Goal: Task Accomplishment & Management: Complete application form

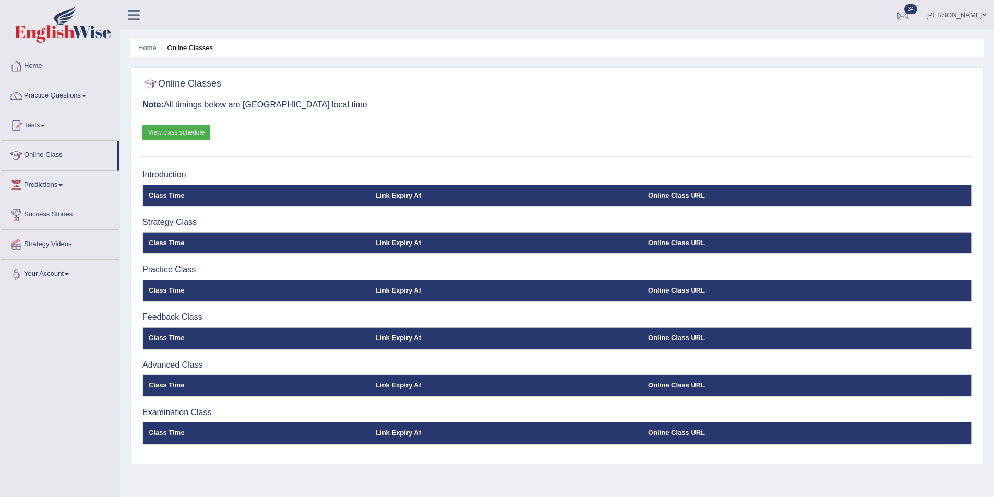
click at [940, 13] on link "Maggie Englishwise" at bounding box center [956, 13] width 76 height 27
click at [921, 138] on link "Log out" at bounding box center [936, 146] width 113 height 24
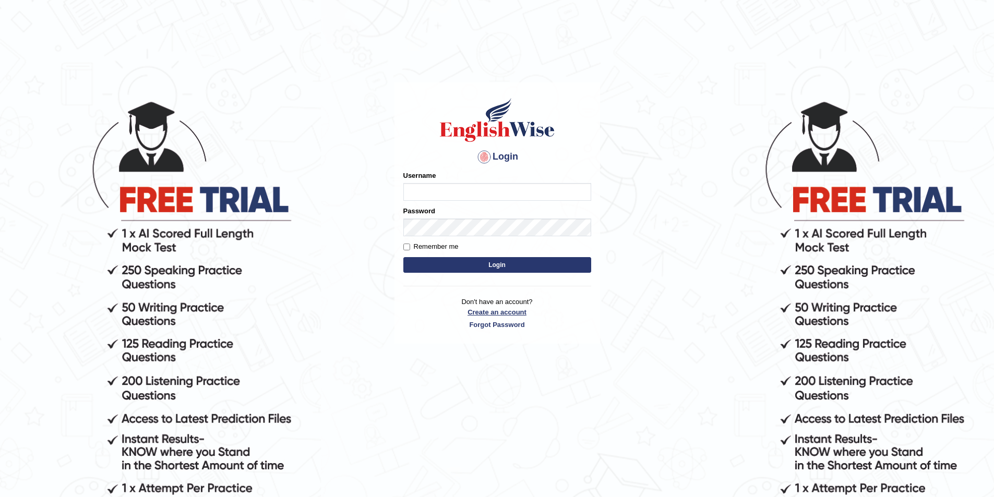
click at [515, 310] on link "Create an account" at bounding box center [497, 312] width 188 height 10
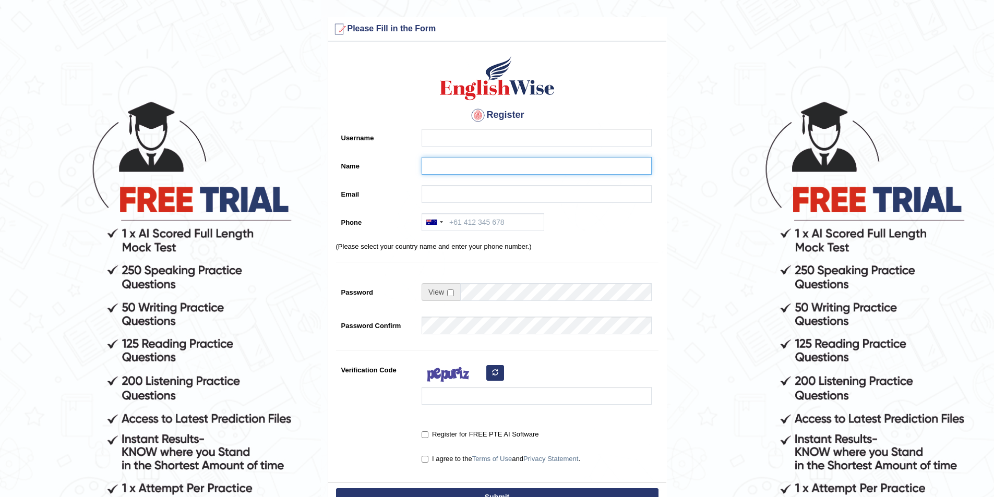
click at [451, 165] on input "Name" at bounding box center [536, 166] width 230 height 18
paste input "Anish Adhikari"
type input "Anish Adhikari"
click at [444, 138] on input "Username" at bounding box center [536, 138] width 230 height 18
click at [439, 187] on input "Email" at bounding box center [536, 194] width 230 height 18
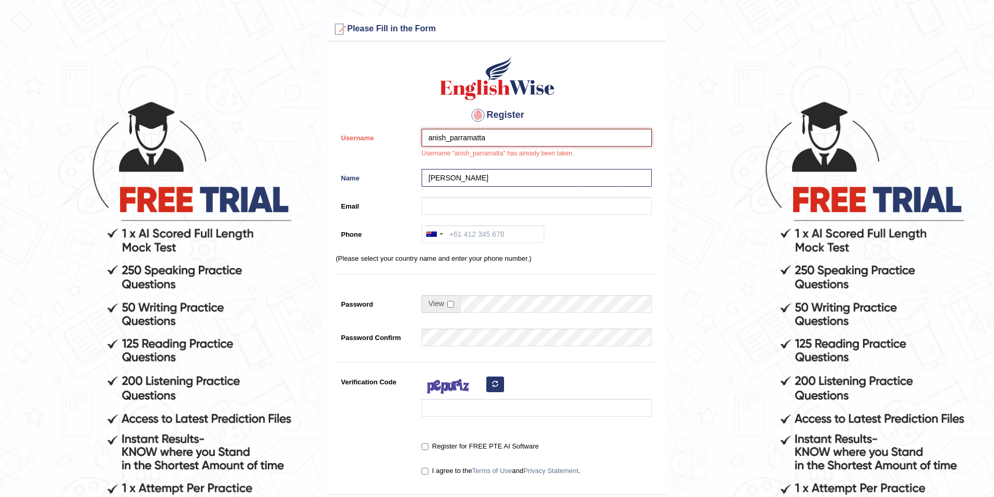
click at [446, 137] on input "anish_parramatta" at bounding box center [536, 138] width 230 height 18
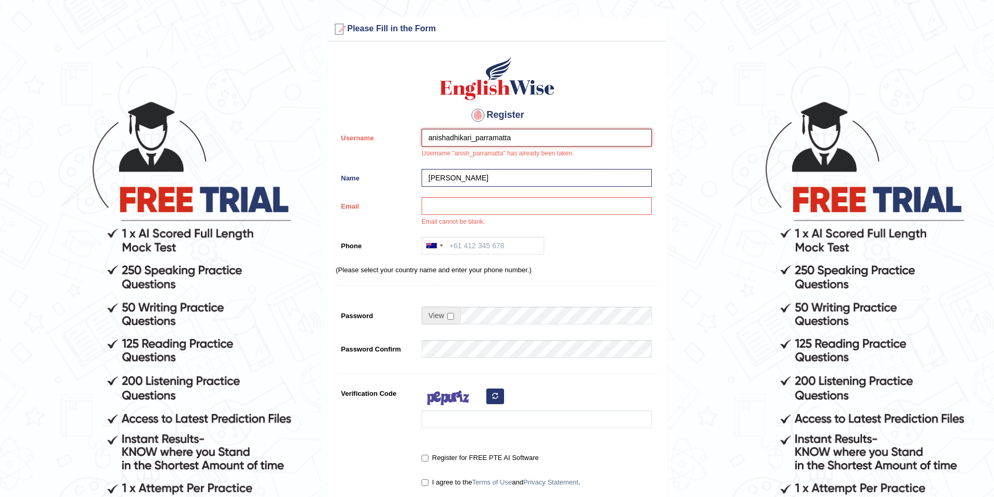
type input "anishadhikari_parramatta"
click at [440, 209] on input "Email" at bounding box center [536, 206] width 230 height 18
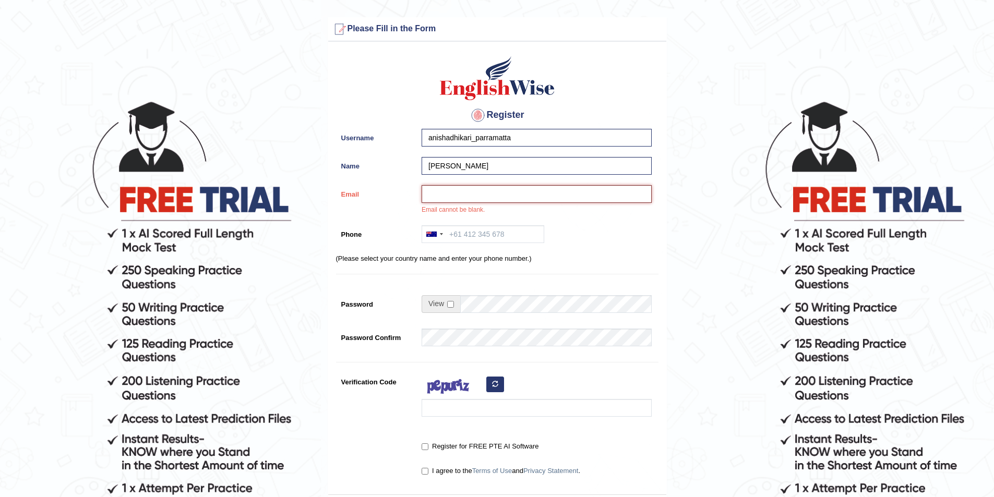
paste input "sharmaanish216@gmail.com"
type input "sharmaanish216@gmail.com"
click at [477, 239] on input "Phone" at bounding box center [482, 234] width 123 height 18
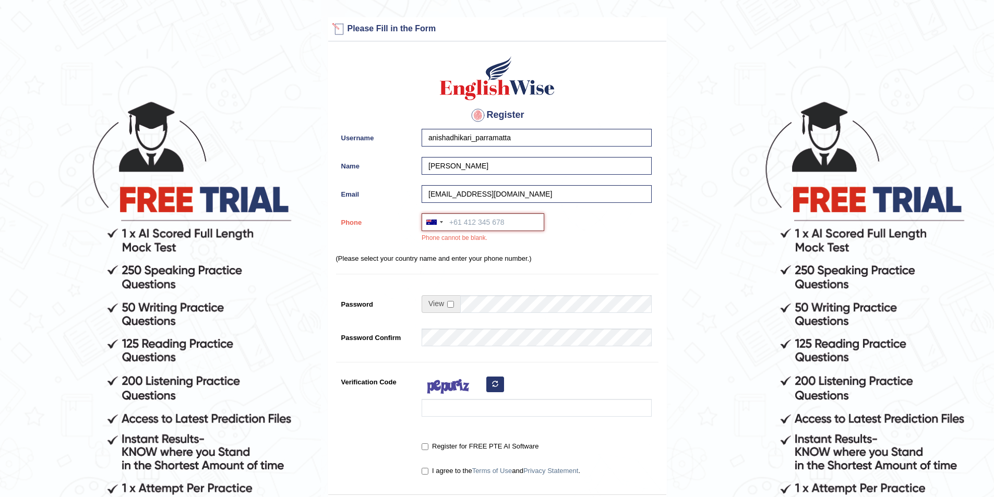
paste input "0435 020 434"
type input "0435 020 434"
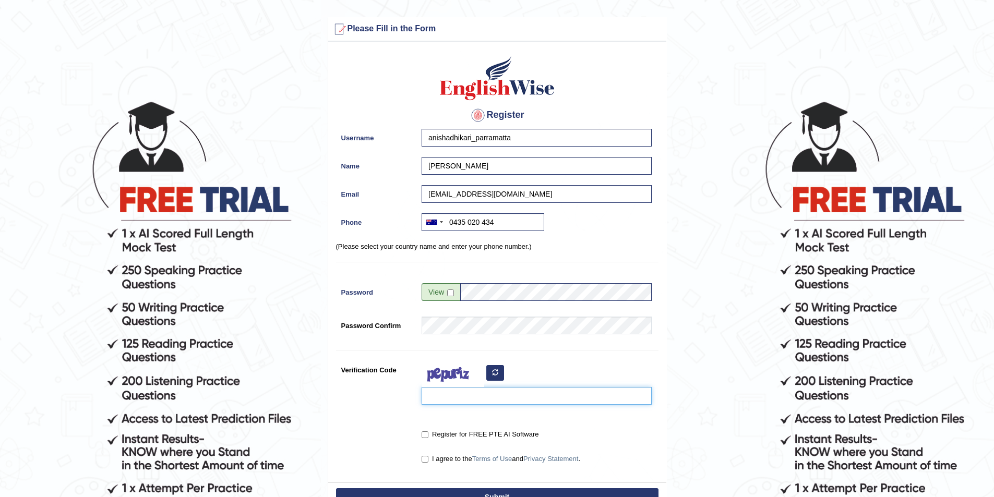
click at [443, 399] on input "Verification Code" at bounding box center [536, 396] width 230 height 18
type input "pixaqi"
click at [438, 435] on label "Register for FREE PTE AI Software" at bounding box center [479, 434] width 117 height 10
click at [428, 435] on input "Register for FREE PTE AI Software" at bounding box center [424, 434] width 7 height 7
checkbox input "true"
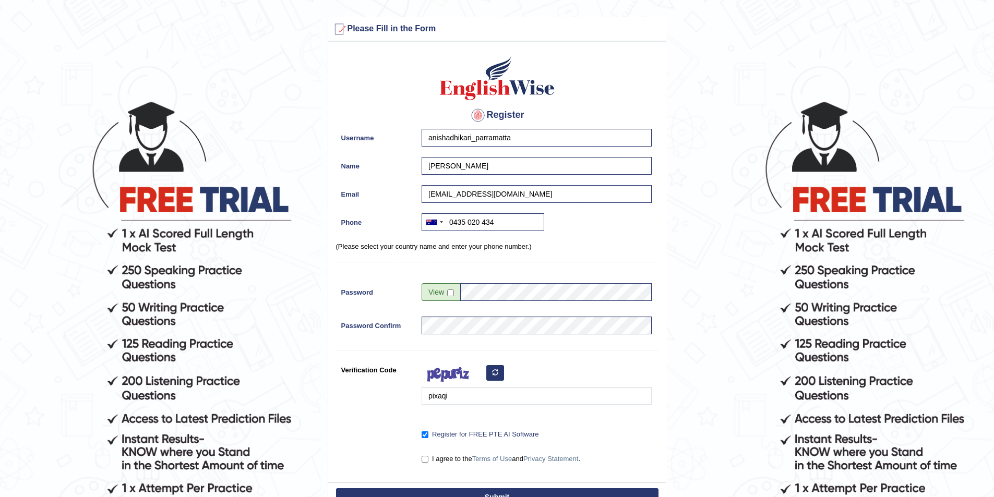
click at [432, 460] on label "I agree to the Terms of Use and Privacy Statement ." at bounding box center [500, 459] width 159 height 10
click at [428, 460] on input "I agree to the Terms of Use and Privacy Statement ." at bounding box center [424, 459] width 7 height 7
checkbox input "true"
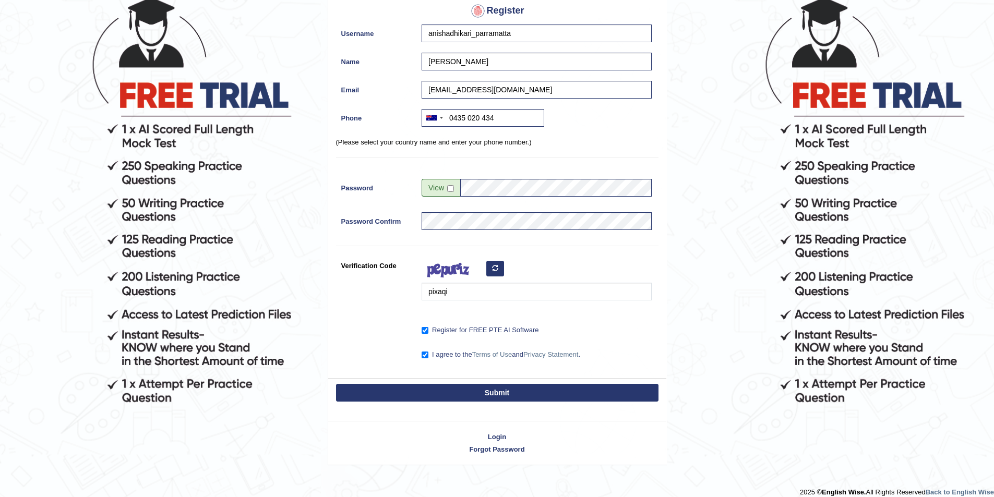
click at [453, 391] on button "Submit" at bounding box center [497, 393] width 322 height 18
type input "+61435020434"
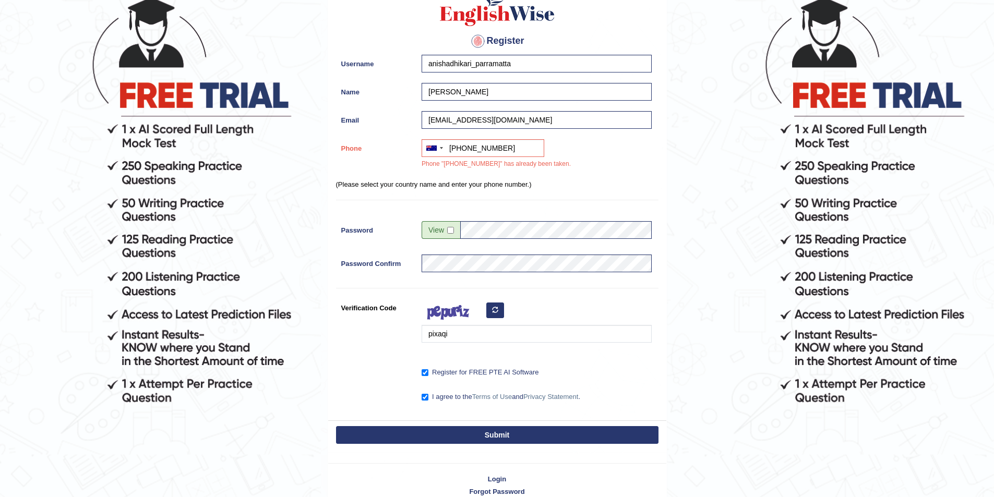
scroll to position [135, 0]
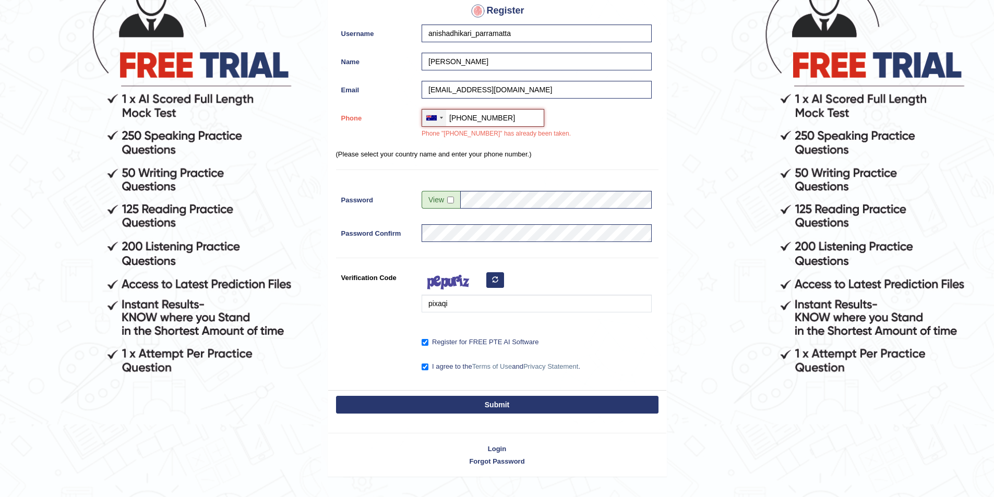
drag, startPoint x: 512, startPoint y: 115, endPoint x: 441, endPoint y: 121, distance: 71.1
click at [441, 121] on div "Australia +61 India (भारत) +91 New Zealand +64 United States +1 Canada +1 Unite…" at bounding box center [482, 118] width 123 height 18
click at [497, 117] on input "+61435020434" at bounding box center [482, 118] width 123 height 18
paste input "+61435020434"
type input "+61435020435"
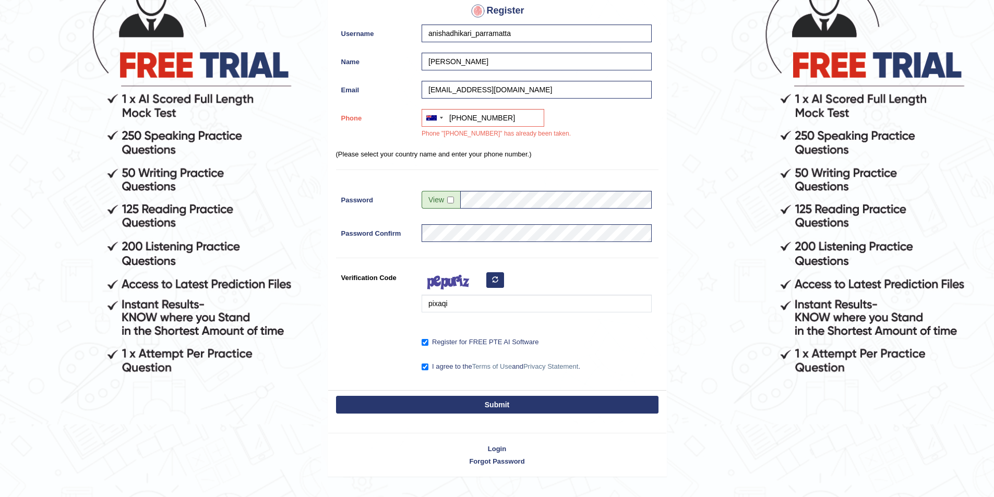
click at [646, 135] on div "Australia +61 India (भारत) +91 New Zealand +64 United States +1 Canada +1 Unite…" at bounding box center [533, 126] width 235 height 35
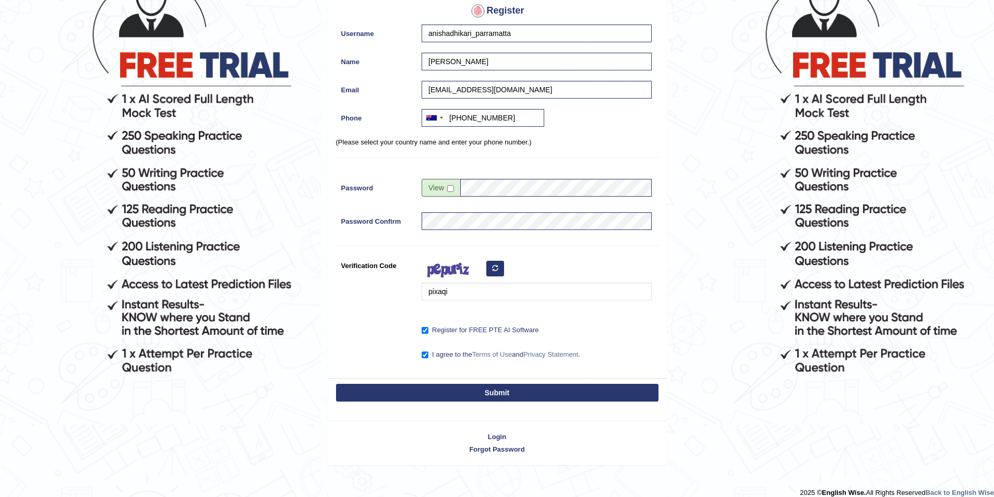
click at [516, 395] on button "Submit" at bounding box center [497, 393] width 322 height 18
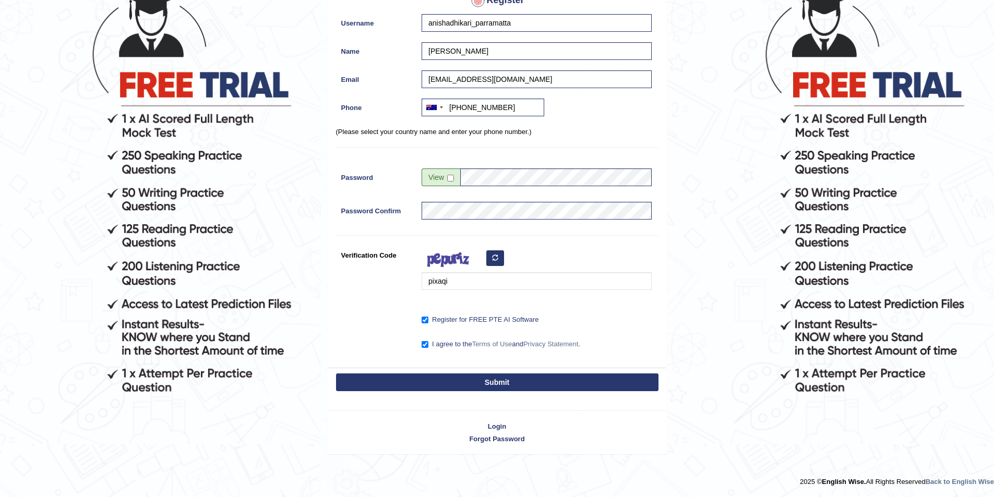
scroll to position [104, 0]
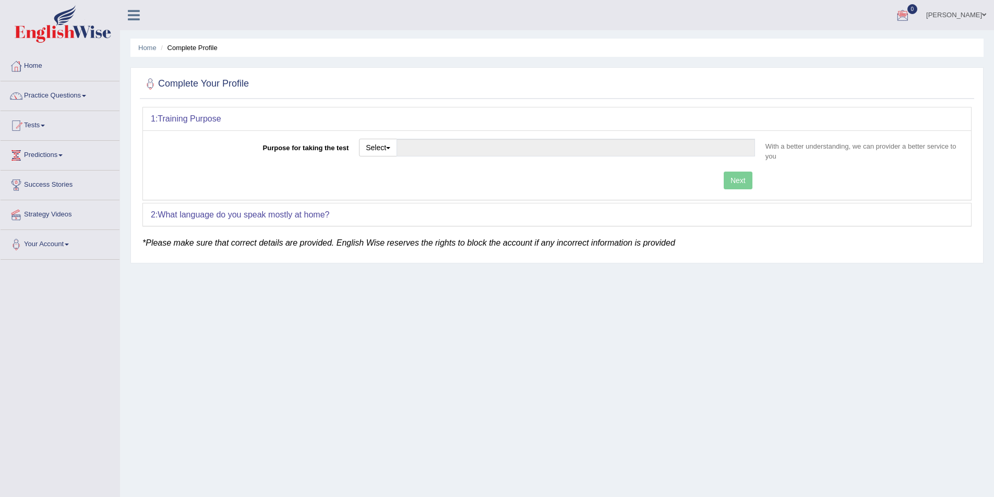
click at [959, 13] on link "Anish Adhikari" at bounding box center [956, 13] width 76 height 27
click at [919, 134] on link "Log out" at bounding box center [936, 136] width 113 height 24
